Goal: Information Seeking & Learning: Find specific page/section

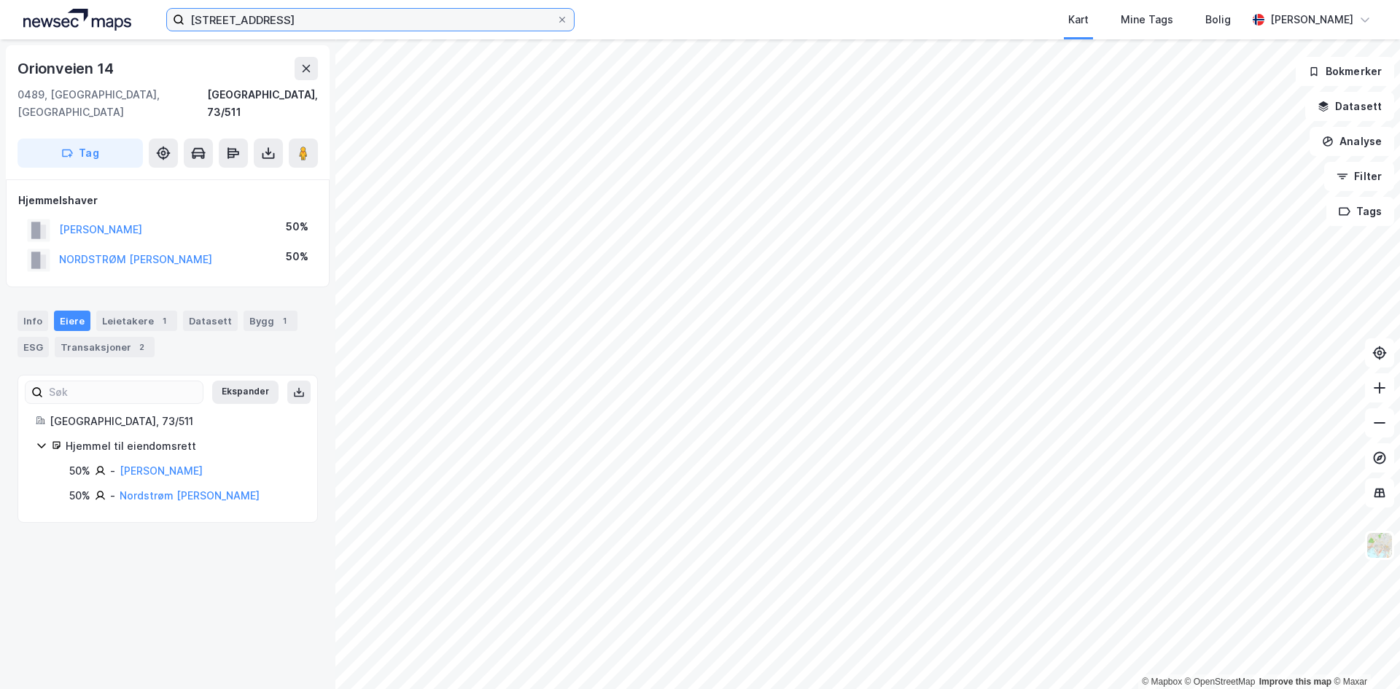
click at [300, 20] on input "[STREET_ADDRESS]" at bounding box center [370, 20] width 372 height 22
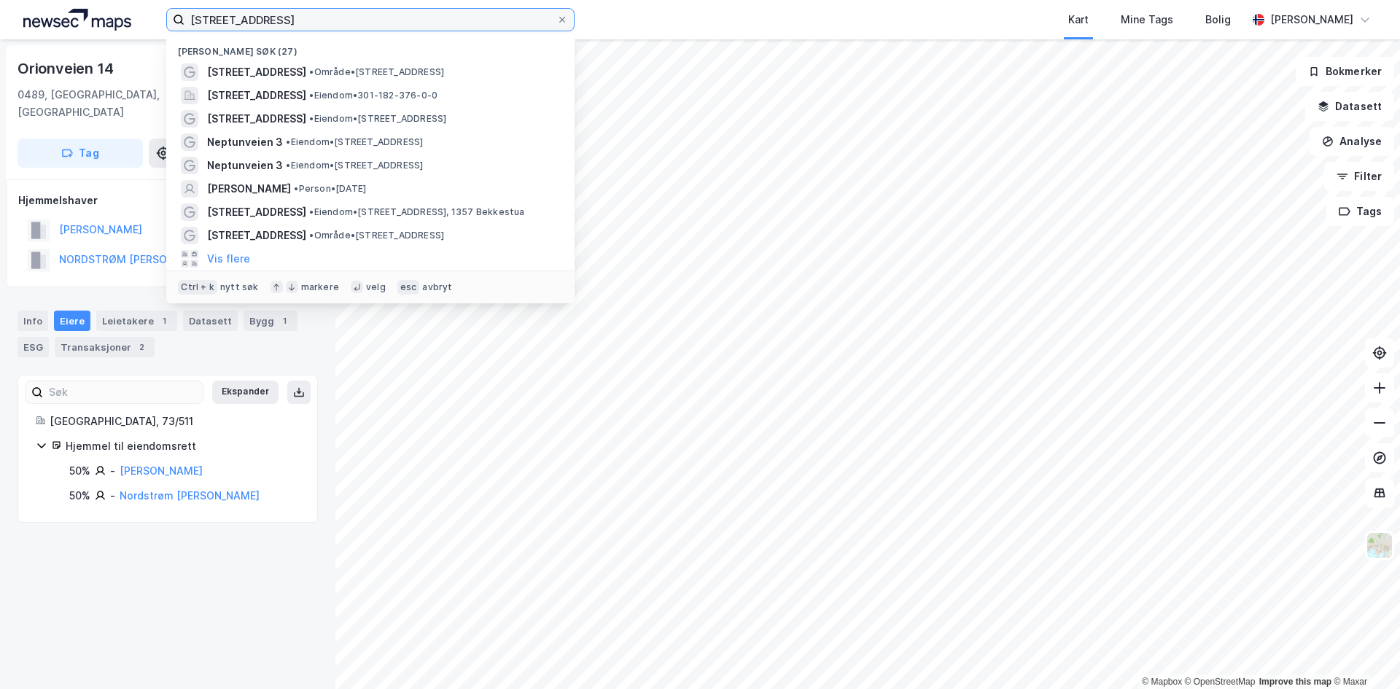
click at [300, 20] on input "[STREET_ADDRESS]" at bounding box center [370, 20] width 372 height 22
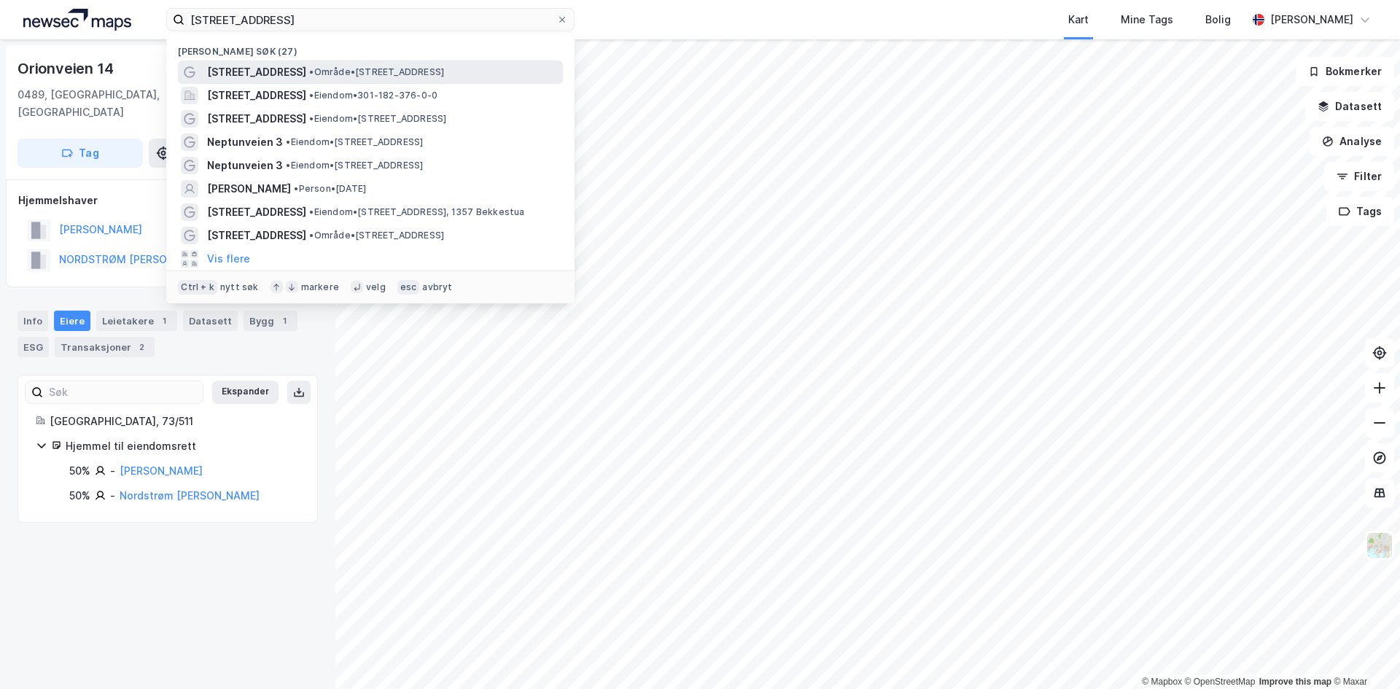
click at [319, 70] on span "• Område • [STREET_ADDRESS]" at bounding box center [376, 72] width 135 height 12
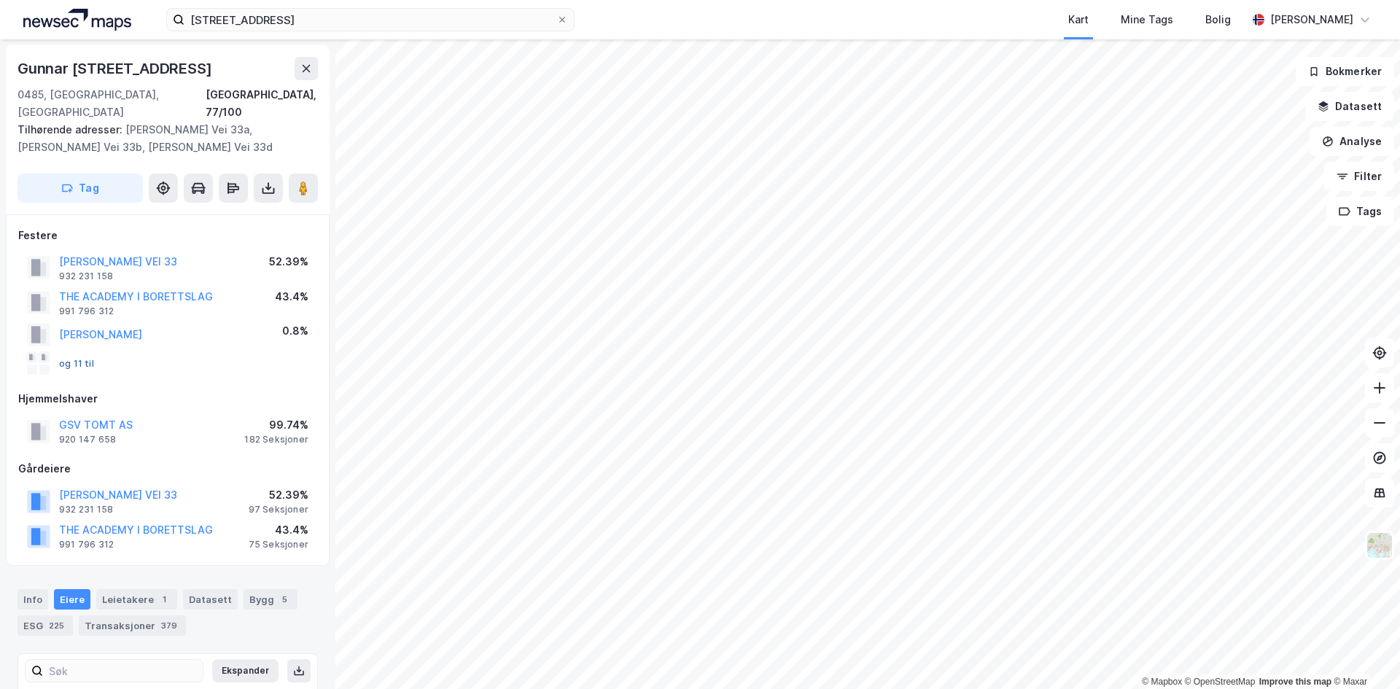
click at [0, 0] on button "og 11 til" at bounding box center [0, 0] width 0 height 0
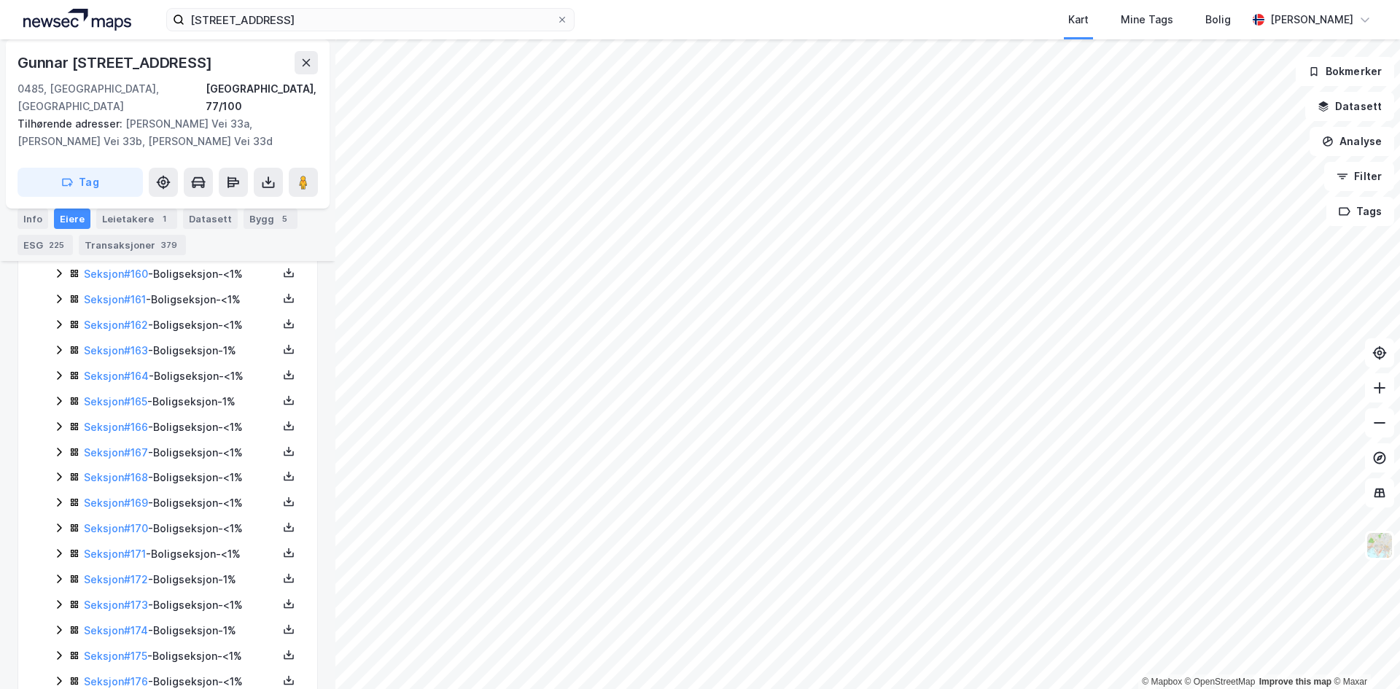
scroll to position [4700, 0]
